Goal: Information Seeking & Learning: Learn about a topic

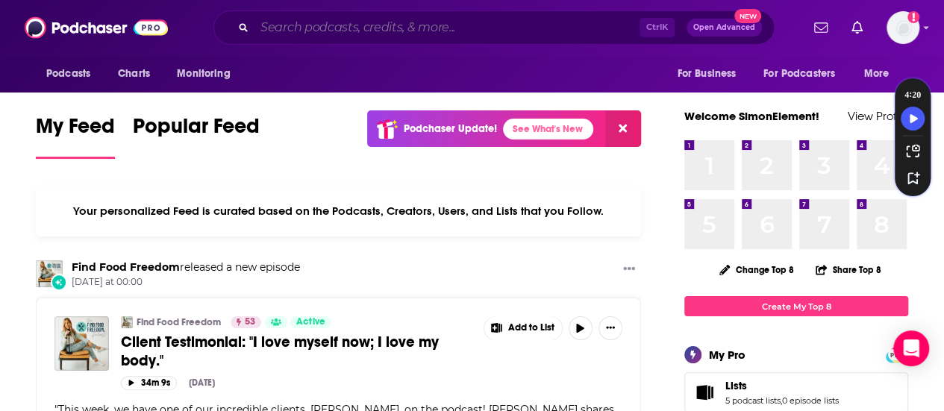
click at [563, 18] on input "Search podcasts, credits, & more..." at bounding box center [446, 28] width 385 height 24
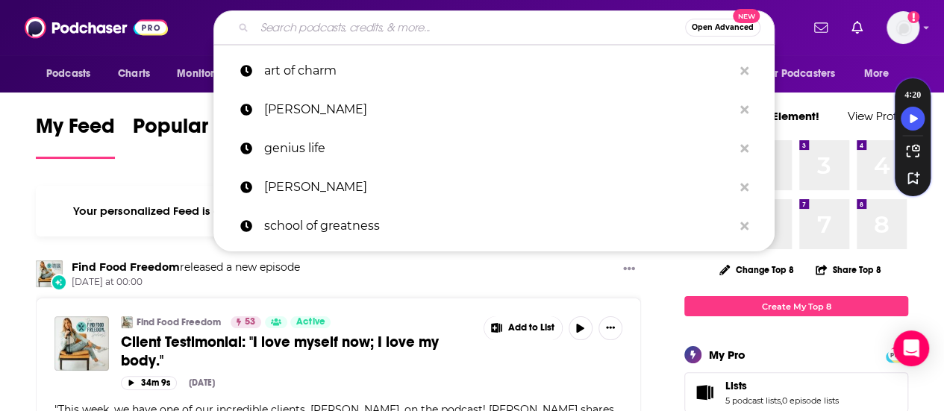
paste input "Parenting Great Kids with [PERSON_NAME]"
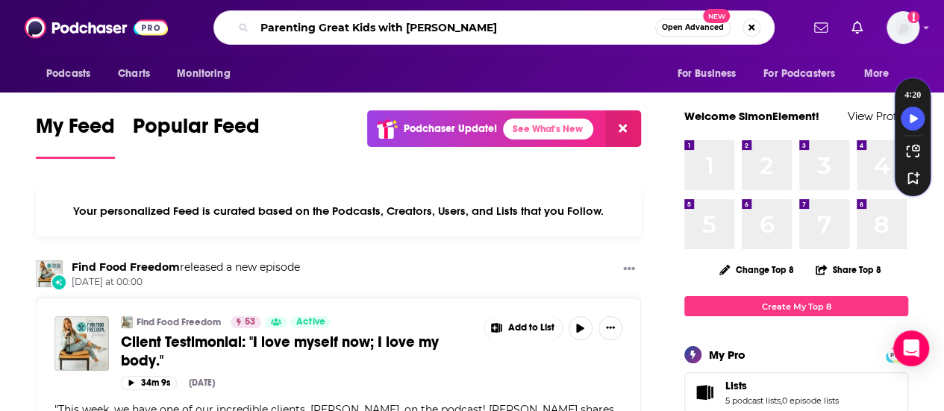
type input "Parenting Great Kids with [PERSON_NAME]"
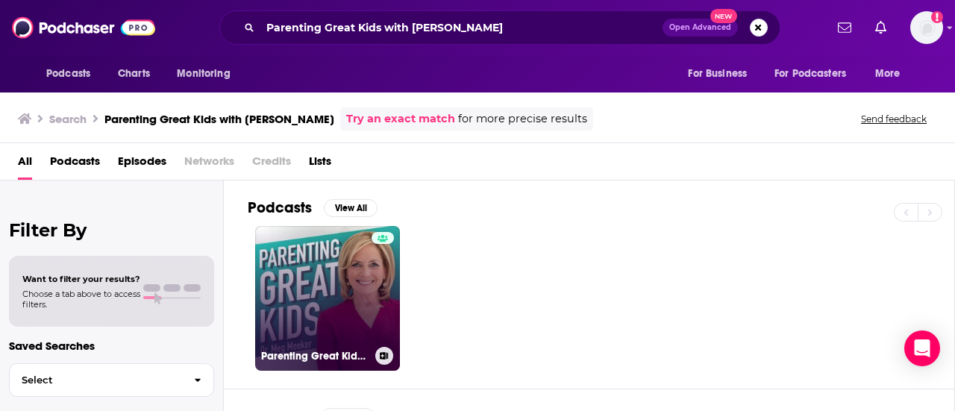
click at [388, 272] on div at bounding box center [383, 289] width 22 height 115
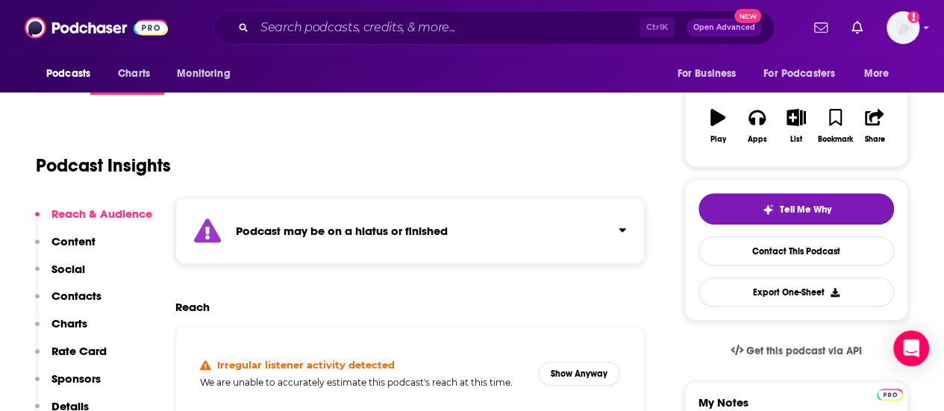
scroll to position [149, 0]
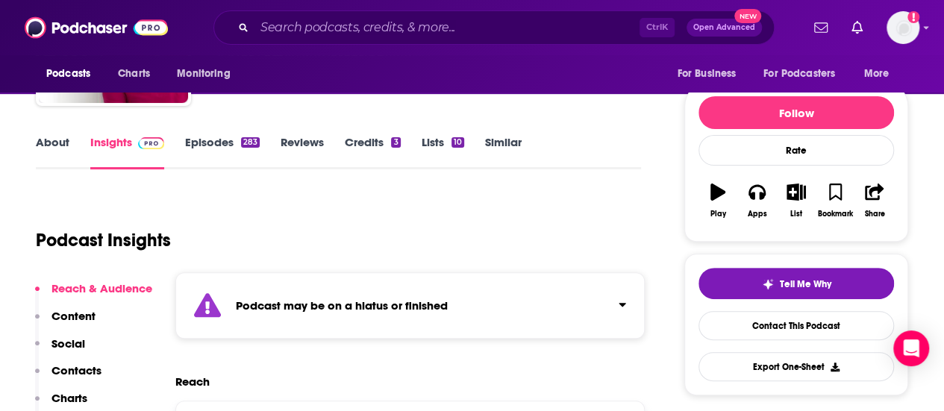
click at [440, 307] on strong "Podcast may be on a hiatus or finished" at bounding box center [342, 305] width 212 height 14
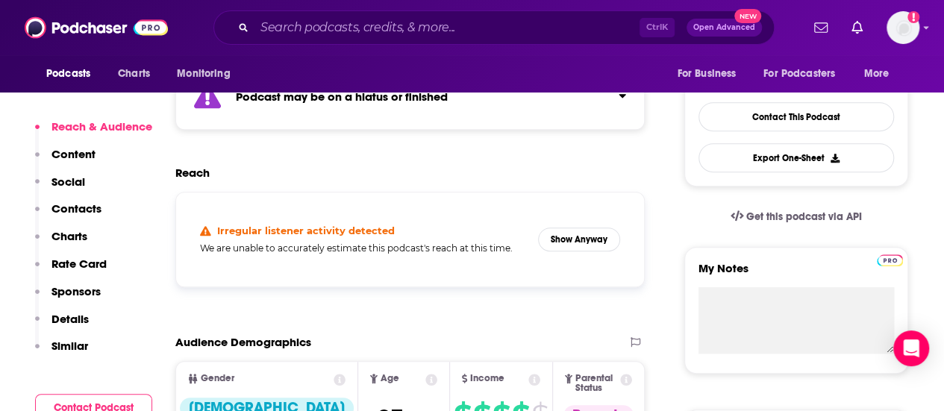
scroll to position [448, 0]
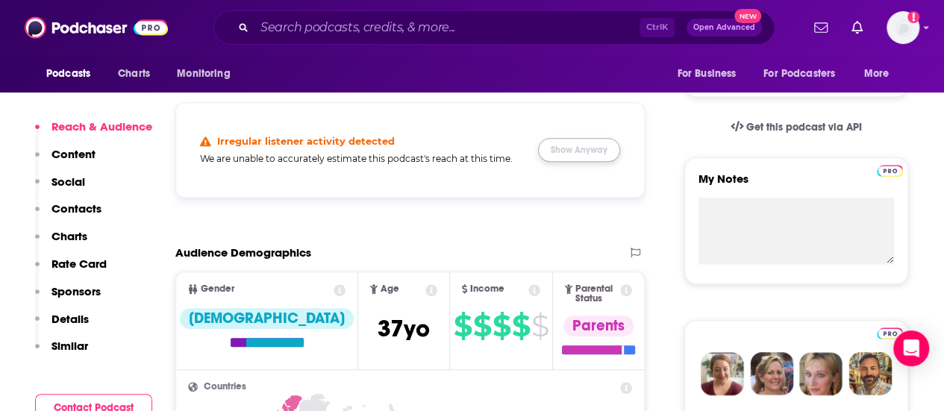
click at [572, 149] on button "Show Anyway" at bounding box center [579, 150] width 82 height 24
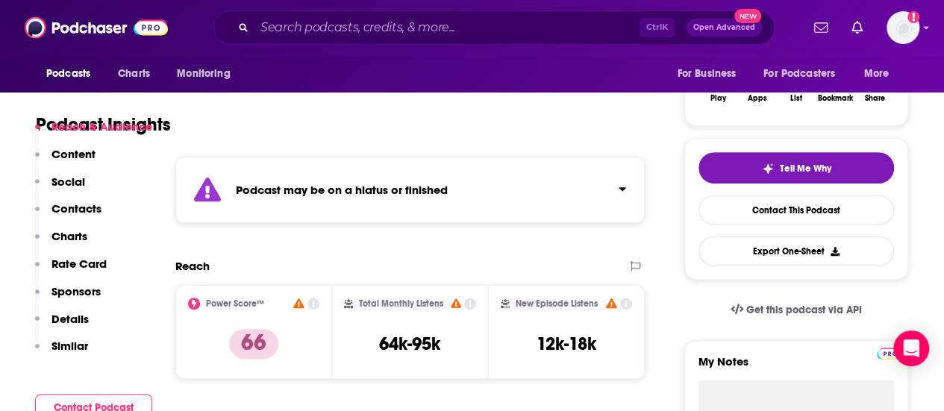
scroll to position [298, 0]
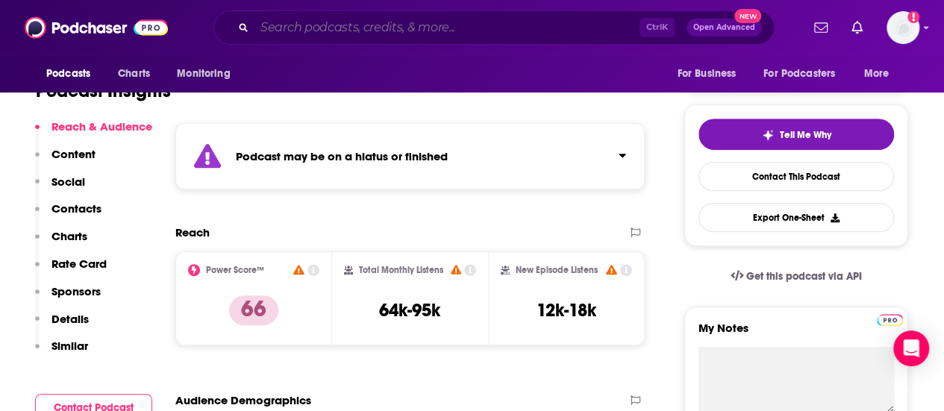
click at [452, 25] on input "Search podcasts, credits, & more..." at bounding box center [446, 28] width 385 height 24
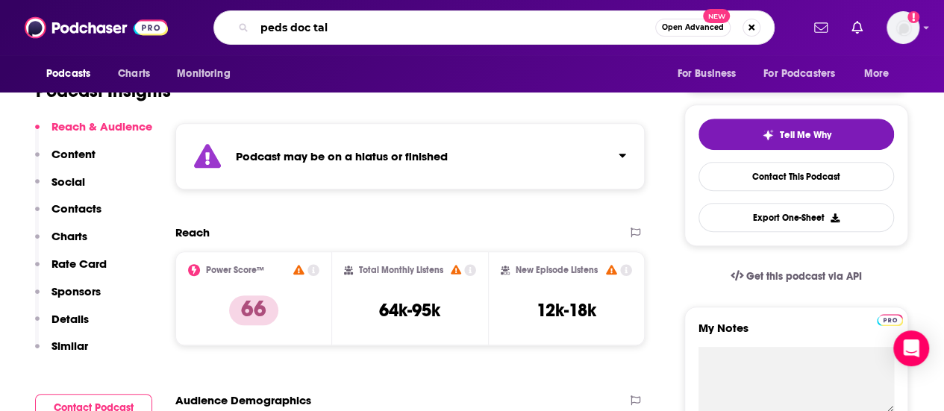
type input "peds doc talk"
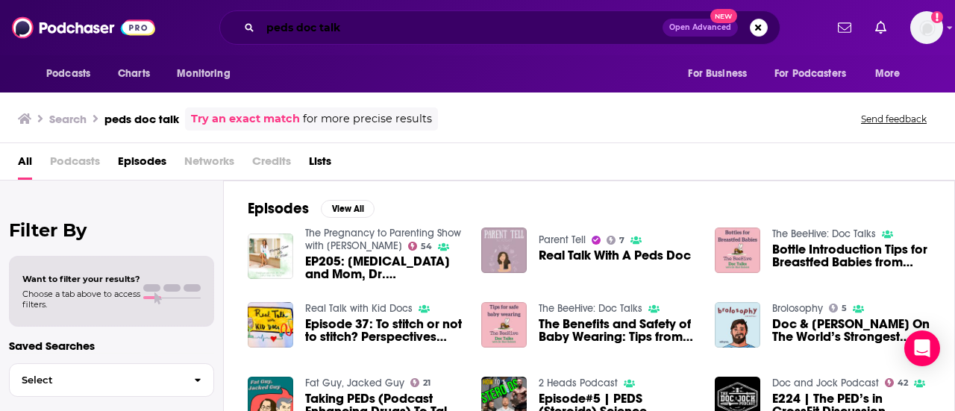
click at [428, 38] on input "peds doc talk" at bounding box center [461, 28] width 402 height 24
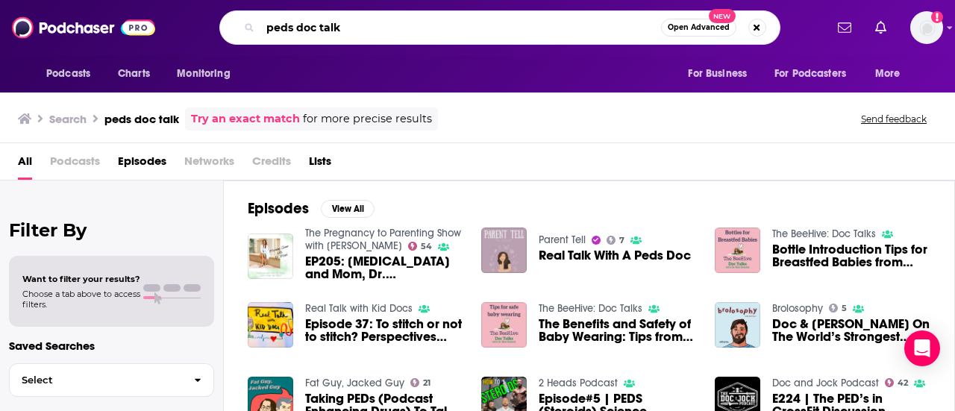
click at [428, 38] on input "peds doc talk" at bounding box center [460, 28] width 401 height 24
paste input "The PedsDocTalk Podcast: Child Health, Development & Parenting—From a [MEDICAL_…"
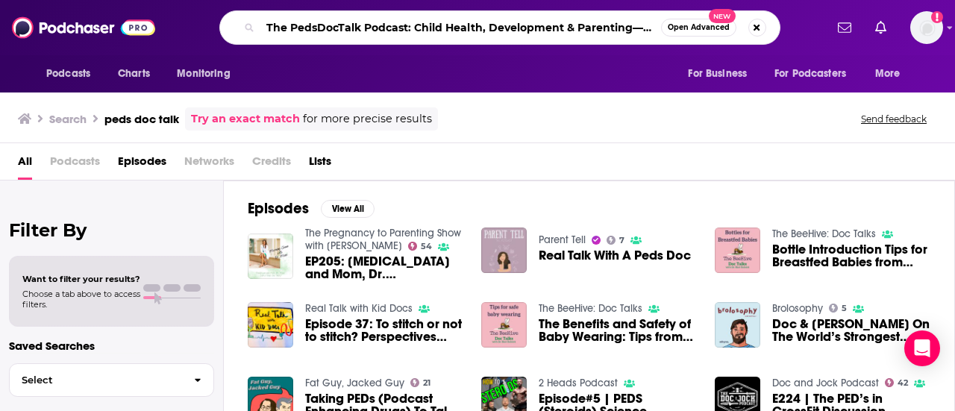
scroll to position [0, 121]
type input "The PedsDocTalk Podcast: Child Health, Development & Parenting—From a [MEDICAL_…"
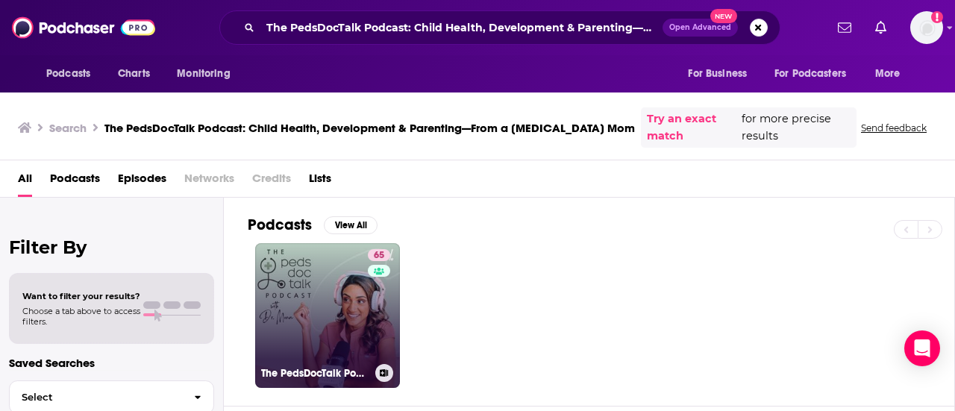
click at [340, 304] on link "65 The PedsDocTalk Podcast: Child Health, Development & Parenting—From a [MEDIC…" at bounding box center [327, 315] width 145 height 145
